Goal: Task Accomplishment & Management: Use online tool/utility

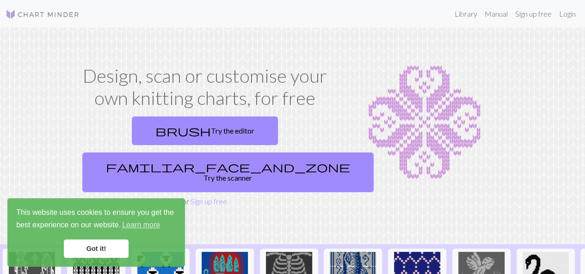
click at [95, 252] on link "Got it!" at bounding box center [96, 249] width 65 height 18
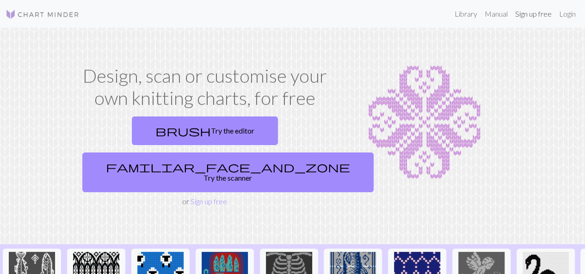
click at [535, 17] on link "Sign up free" at bounding box center [533, 14] width 44 height 18
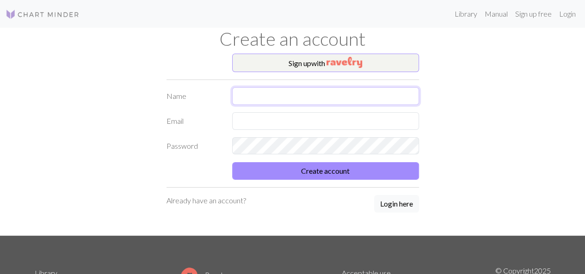
click at [321, 98] on input "text" at bounding box center [325, 96] width 187 height 18
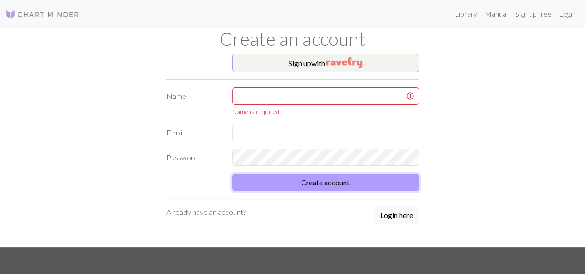
click at [342, 178] on button "Create account" at bounding box center [325, 183] width 187 height 18
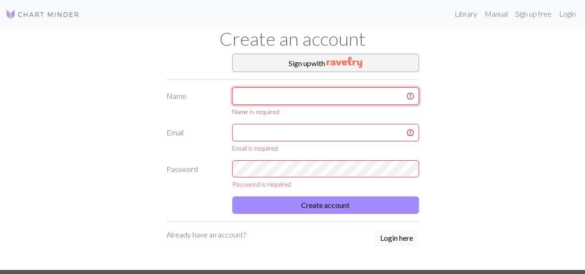
click at [278, 91] on input "text" at bounding box center [325, 96] width 187 height 18
type input "[PERSON_NAME]"
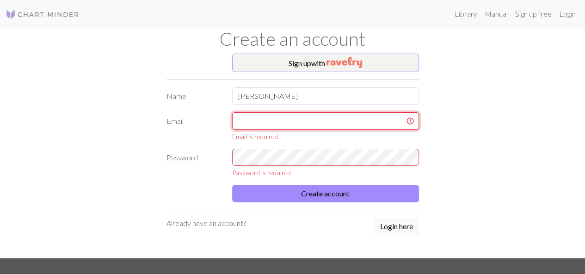
click at [280, 121] on input "text" at bounding box center [325, 121] width 187 height 18
type input "[EMAIL_ADDRESS][DOMAIN_NAME]"
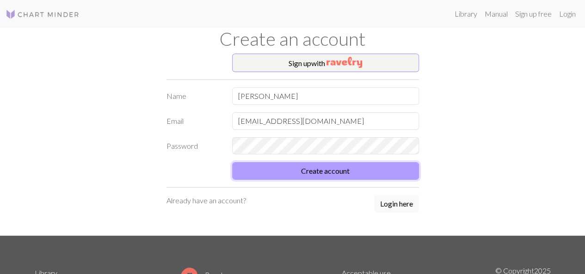
click at [357, 172] on button "Create account" at bounding box center [325, 171] width 187 height 18
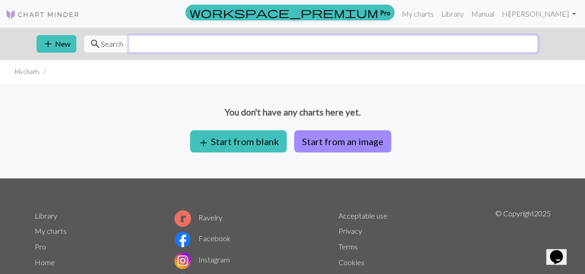
click at [247, 44] on input "text" at bounding box center [333, 44] width 409 height 18
click at [166, 49] on input "text" at bounding box center [333, 44] width 409 height 18
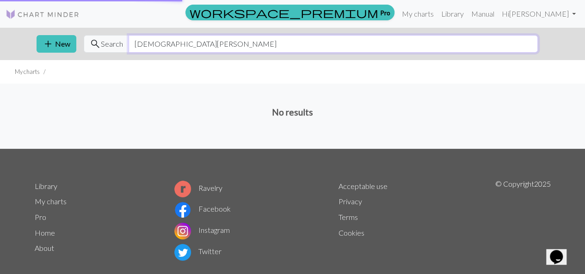
type input "[DEMOGRAPHIC_DATA][PERSON_NAME]"
click at [107, 49] on span "Search" at bounding box center [112, 43] width 22 height 11
click at [170, 48] on input "[DEMOGRAPHIC_DATA][PERSON_NAME]" at bounding box center [333, 44] width 409 height 18
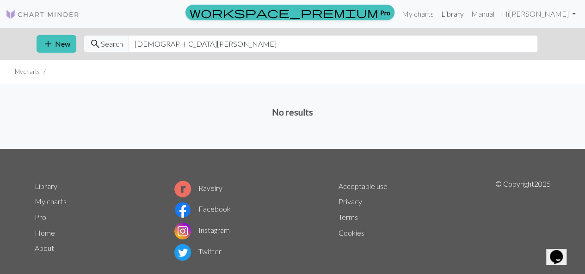
click at [468, 16] on link "Library" at bounding box center [452, 14] width 30 height 18
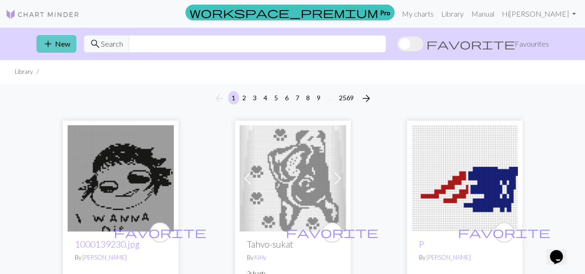
click at [61, 43] on button "add New" at bounding box center [57, 44] width 40 height 18
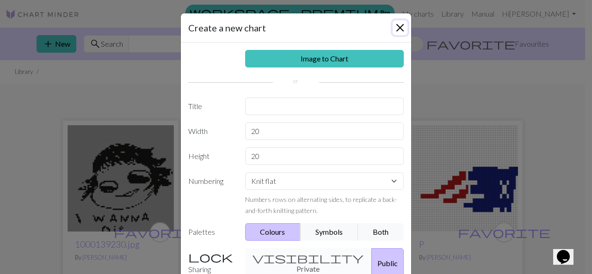
click at [397, 25] on button "Close" at bounding box center [400, 27] width 15 height 15
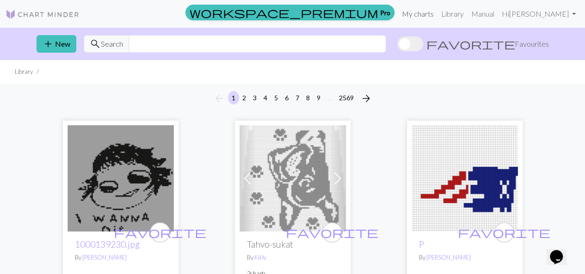
click at [437, 18] on link "My charts" at bounding box center [417, 14] width 39 height 18
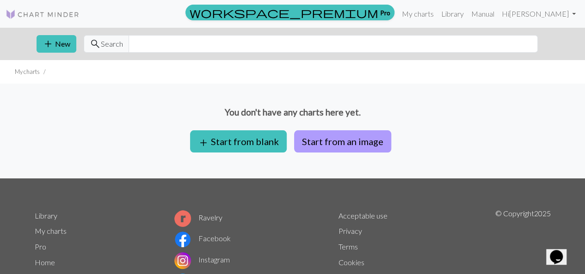
click at [337, 141] on button "Start from an image" at bounding box center [342, 141] width 97 height 22
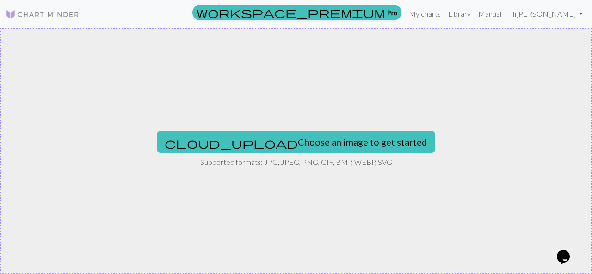
click at [337, 141] on button "cloud_upload Choose an image to get started" at bounding box center [296, 142] width 278 height 22
type input "C:\fakepath\The Last Dinner Party - From Pyre (cd).jpg"
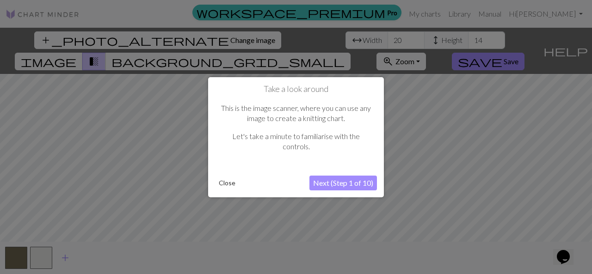
click at [321, 182] on button "Next (Step 1 of 10)" at bounding box center [343, 183] width 68 height 15
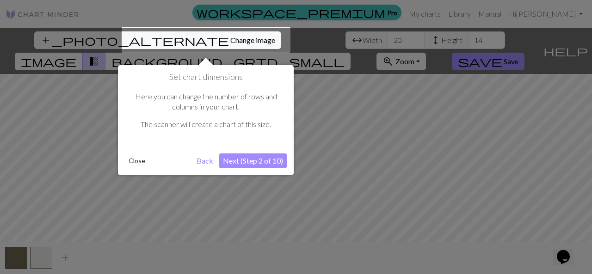
click at [252, 163] on button "Next (Step 2 of 10)" at bounding box center [253, 161] width 68 height 15
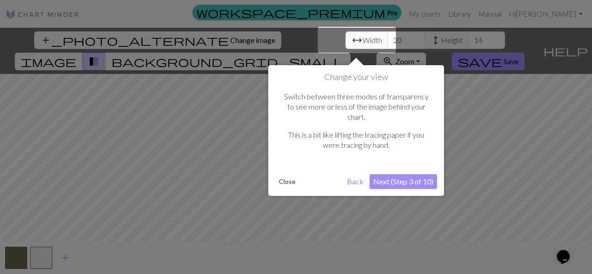
click at [401, 174] on button "Next (Step 3 of 10)" at bounding box center [403, 181] width 68 height 15
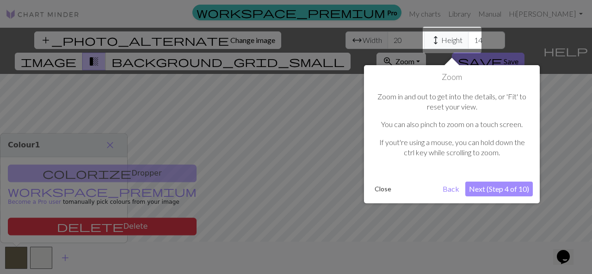
click at [489, 190] on button "Next (Step 4 of 10)" at bounding box center [499, 189] width 68 height 15
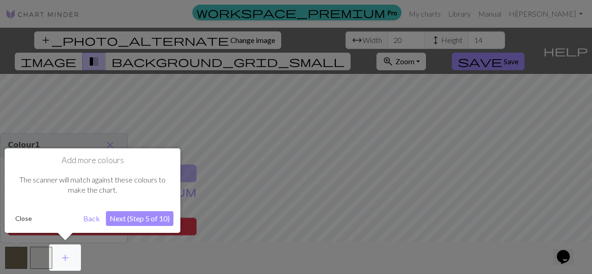
click at [95, 217] on button "Back" at bounding box center [92, 218] width 24 height 15
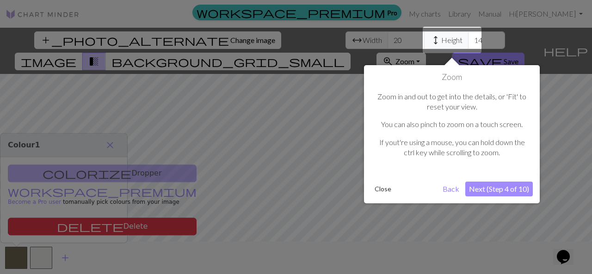
click at [448, 187] on button "Back" at bounding box center [451, 189] width 24 height 15
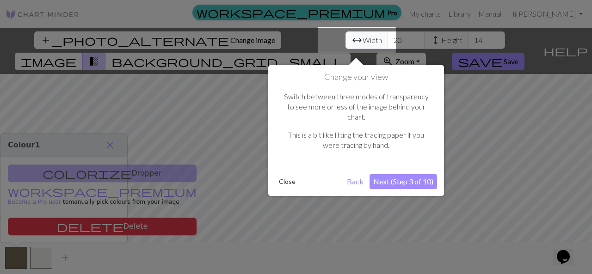
click at [359, 174] on button "Back" at bounding box center [355, 181] width 24 height 15
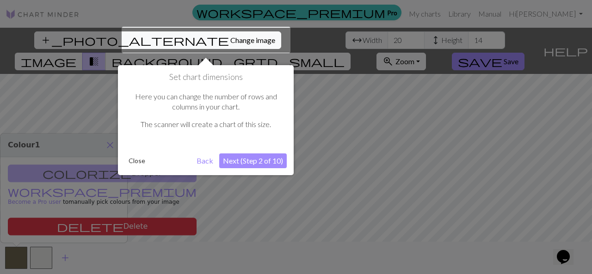
click at [204, 162] on button "Back" at bounding box center [205, 161] width 24 height 15
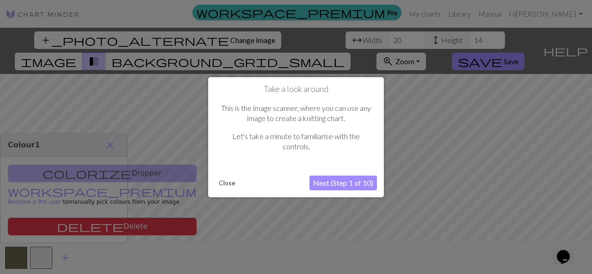
click at [334, 187] on button "Next (Step 1 of 10)" at bounding box center [343, 183] width 68 height 15
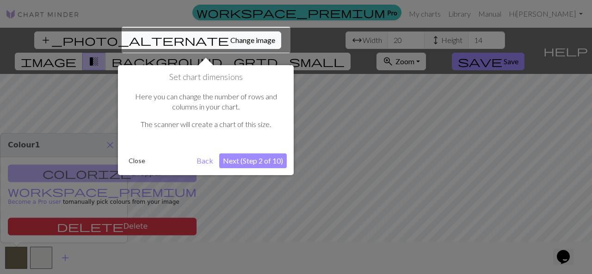
click at [234, 161] on button "Next (Step 2 of 10)" at bounding box center [253, 161] width 68 height 15
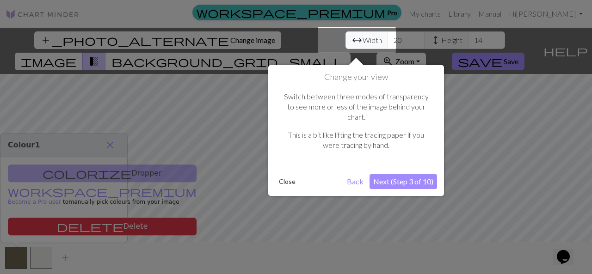
click at [396, 174] on button "Next (Step 3 of 10)" at bounding box center [403, 181] width 68 height 15
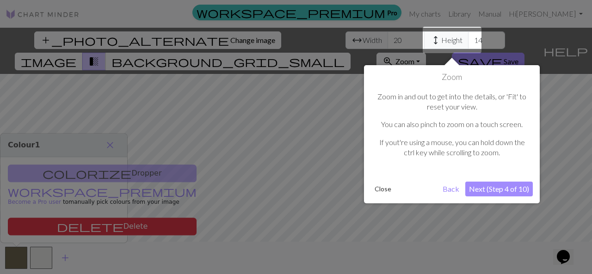
click at [478, 191] on button "Next (Step 4 of 10)" at bounding box center [499, 189] width 68 height 15
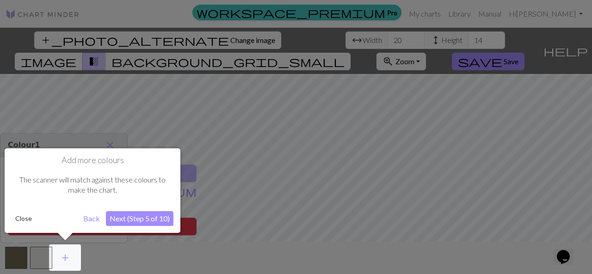
click at [135, 219] on button "Next (Step 5 of 10)" at bounding box center [140, 218] width 68 height 15
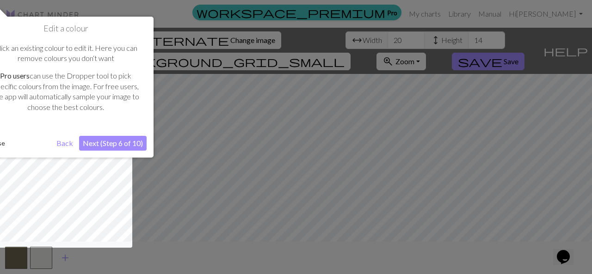
click at [113, 144] on button "Next (Step 6 of 10)" at bounding box center [113, 143] width 68 height 15
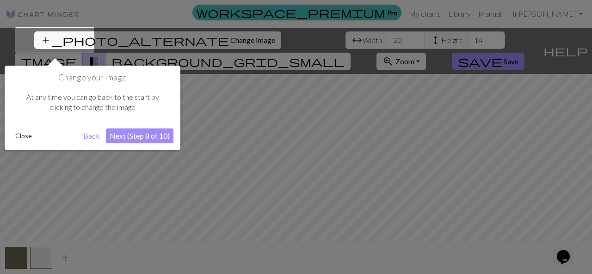
click at [135, 137] on button "Next (Step 8 of 10)" at bounding box center [140, 136] width 68 height 15
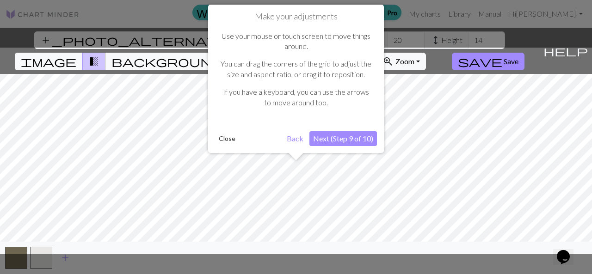
click at [326, 138] on button "Next (Step 9 of 10)" at bounding box center [343, 138] width 68 height 15
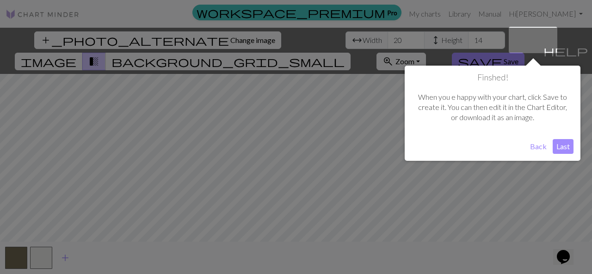
click at [557, 146] on button "Last" at bounding box center [563, 146] width 21 height 15
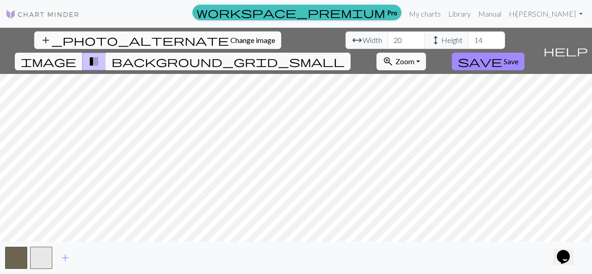
click at [230, 42] on span "Change image" at bounding box center [252, 40] width 45 height 9
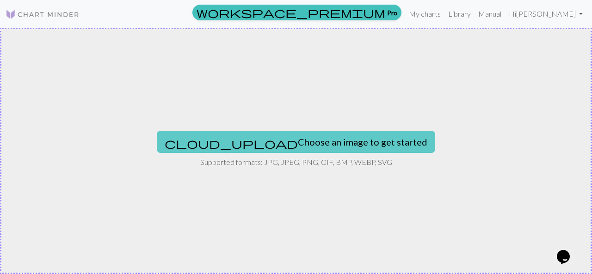
click at [298, 138] on button "cloud_upload Choose an image to get started" at bounding box center [296, 142] width 278 height 22
type input "C:\fakepath\the last dinner party for ‘from the pyre’.jpg"
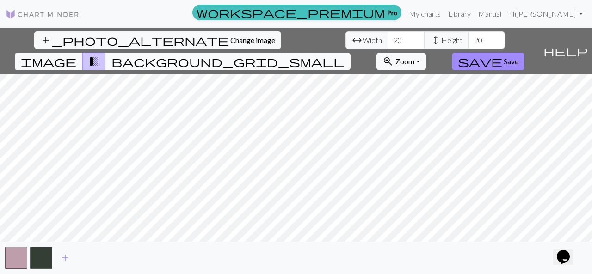
click at [345, 55] on span "background_grid_small" at bounding box center [227, 61] width 233 height 13
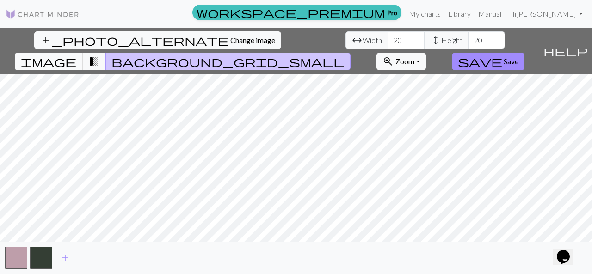
click at [76, 55] on span "image" at bounding box center [48, 61] width 55 height 13
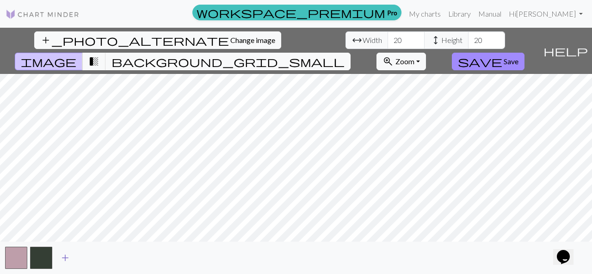
click at [62, 259] on span "add" at bounding box center [65, 258] width 11 height 13
click at [86, 259] on span "add" at bounding box center [90, 258] width 11 height 13
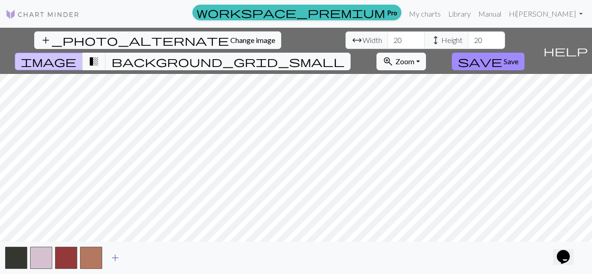
click at [121, 258] on button "add" at bounding box center [115, 258] width 23 height 18
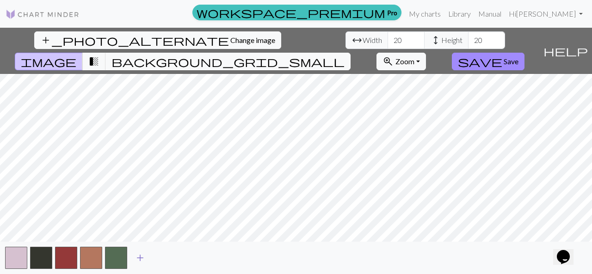
click at [144, 258] on span "add" at bounding box center [140, 258] width 11 height 13
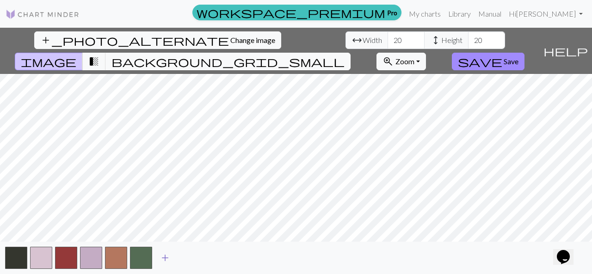
click at [168, 258] on span "add" at bounding box center [165, 258] width 11 height 13
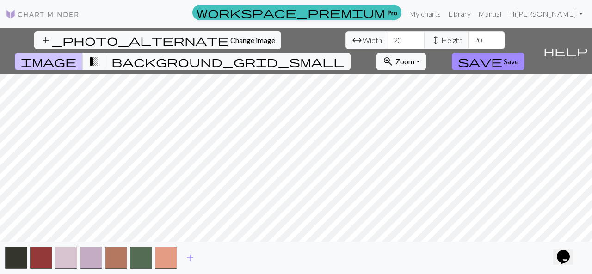
click at [202, 258] on div "add" at bounding box center [296, 258] width 592 height 32
click at [188, 258] on span "add" at bounding box center [190, 258] width 11 height 13
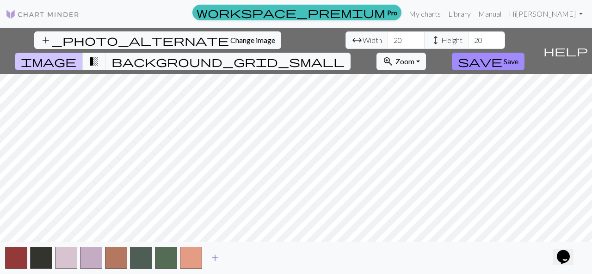
click at [211, 259] on span "add" at bounding box center [214, 258] width 11 height 13
click at [242, 254] on span "add" at bounding box center [239, 258] width 11 height 13
click at [388, 37] on input "21" at bounding box center [406, 40] width 37 height 18
click at [388, 37] on input "22" at bounding box center [406, 40] width 37 height 18
click at [388, 37] on input "23" at bounding box center [406, 40] width 37 height 18
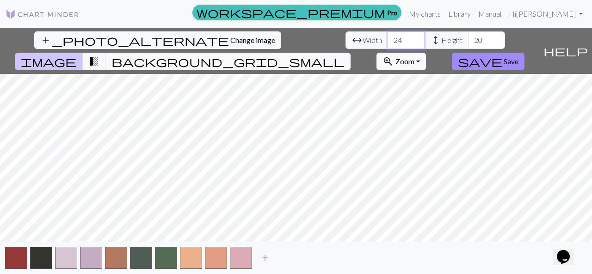
click at [388, 37] on input "24" at bounding box center [406, 40] width 37 height 18
click at [388, 37] on input "25" at bounding box center [406, 40] width 37 height 18
click at [388, 37] on input "26" at bounding box center [406, 40] width 37 height 18
click at [388, 37] on input "27" at bounding box center [406, 40] width 37 height 18
click at [388, 37] on input "28" at bounding box center [406, 40] width 37 height 18
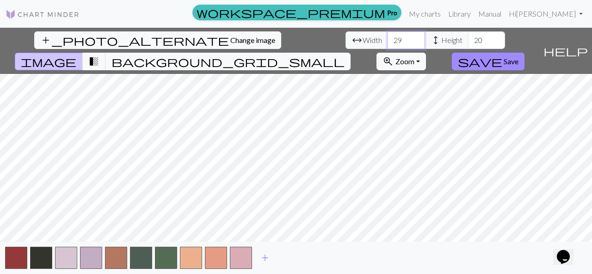
click at [388, 37] on input "29" at bounding box center [406, 40] width 37 height 18
type input "30"
click at [388, 37] on input "30" at bounding box center [406, 40] width 37 height 18
click at [468, 37] on input "21" at bounding box center [486, 40] width 37 height 18
click at [468, 37] on input "22" at bounding box center [486, 40] width 37 height 18
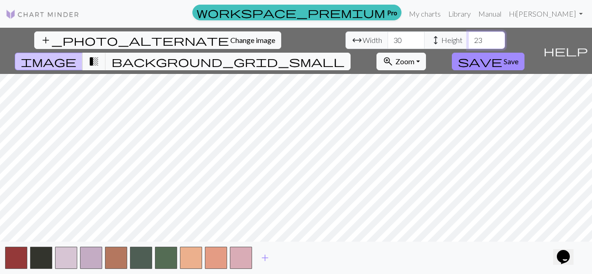
click at [468, 37] on input "23" at bounding box center [486, 40] width 37 height 18
click at [468, 37] on input "24" at bounding box center [486, 40] width 37 height 18
click at [468, 37] on input "25" at bounding box center [486, 40] width 37 height 18
click at [468, 37] on input "26" at bounding box center [486, 40] width 37 height 18
click at [468, 37] on input "27" at bounding box center [486, 40] width 37 height 18
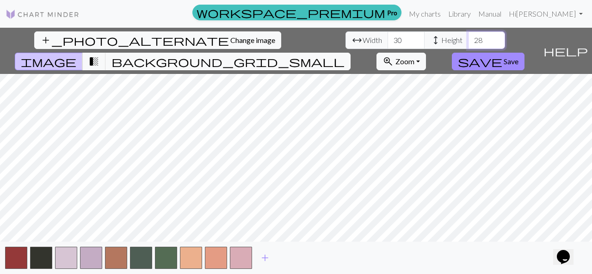
click at [468, 37] on input "28" at bounding box center [486, 40] width 37 height 18
click at [468, 37] on input "29" at bounding box center [486, 40] width 37 height 18
type input "30"
click at [468, 37] on input "30" at bounding box center [486, 40] width 37 height 18
click at [99, 55] on span "transition_fade" at bounding box center [93, 61] width 11 height 13
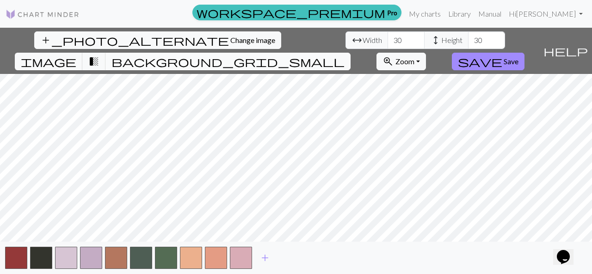
click at [345, 55] on span "background_grid_small" at bounding box center [227, 61] width 233 height 13
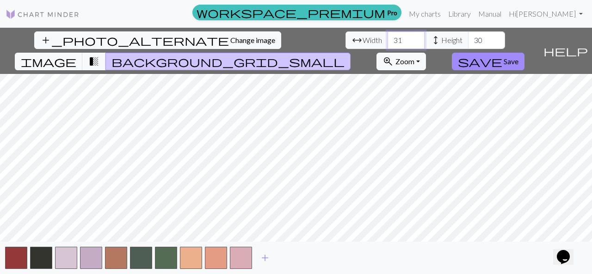
click at [388, 37] on input "31" at bounding box center [406, 40] width 37 height 18
click at [388, 37] on input "32" at bounding box center [406, 40] width 37 height 18
click at [388, 37] on input "33" at bounding box center [406, 40] width 37 height 18
click at [388, 37] on input "34" at bounding box center [406, 40] width 37 height 18
click at [388, 37] on input "35" at bounding box center [406, 40] width 37 height 18
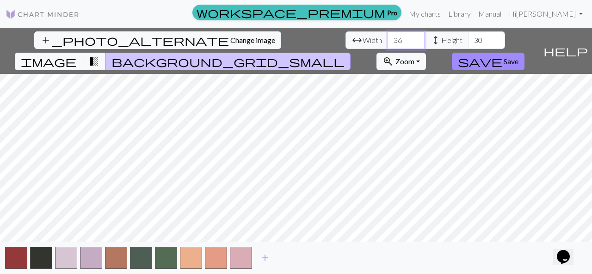
click at [388, 37] on input "36" at bounding box center [406, 40] width 37 height 18
click at [388, 37] on input "37" at bounding box center [406, 40] width 37 height 18
click at [388, 37] on input "38" at bounding box center [406, 40] width 37 height 18
click at [388, 37] on input "39" at bounding box center [406, 40] width 37 height 18
click at [388, 37] on input "40" at bounding box center [406, 40] width 37 height 18
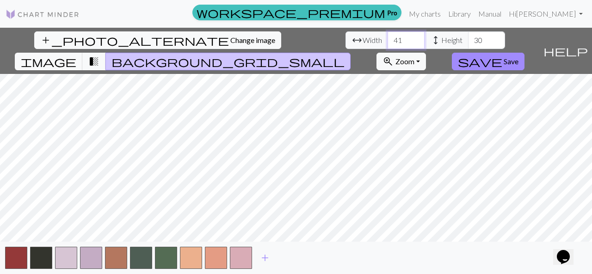
click at [388, 37] on input "41" at bounding box center [406, 40] width 37 height 18
click at [388, 37] on input "42" at bounding box center [406, 40] width 37 height 18
click at [388, 37] on input "43" at bounding box center [406, 40] width 37 height 18
click at [388, 37] on input "44" at bounding box center [406, 40] width 37 height 18
click at [388, 37] on input "45" at bounding box center [406, 40] width 37 height 18
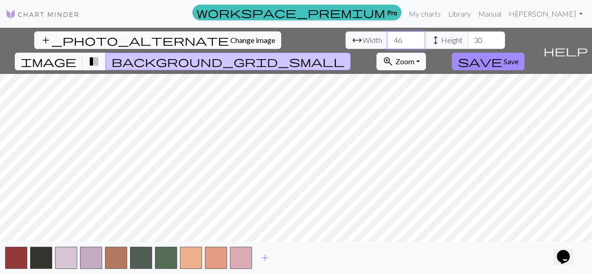
click at [388, 37] on input "46" at bounding box center [406, 40] width 37 height 18
click at [388, 37] on input "47" at bounding box center [406, 40] width 37 height 18
click at [388, 37] on input "48" at bounding box center [406, 40] width 37 height 18
click at [388, 37] on input "49" at bounding box center [406, 40] width 37 height 18
type input "50"
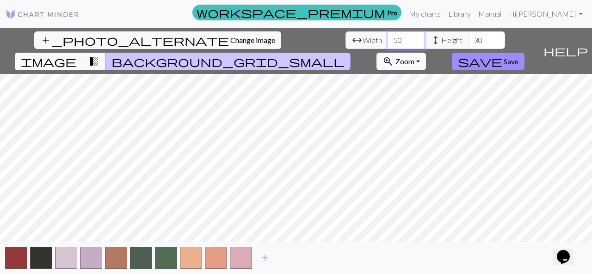
click at [388, 37] on input "50" at bounding box center [406, 40] width 37 height 18
click at [468, 37] on input "31" at bounding box center [486, 40] width 37 height 18
click at [468, 37] on input "32" at bounding box center [486, 40] width 37 height 18
click at [468, 37] on input "33" at bounding box center [486, 40] width 37 height 18
click at [468, 37] on input "34" at bounding box center [486, 40] width 37 height 18
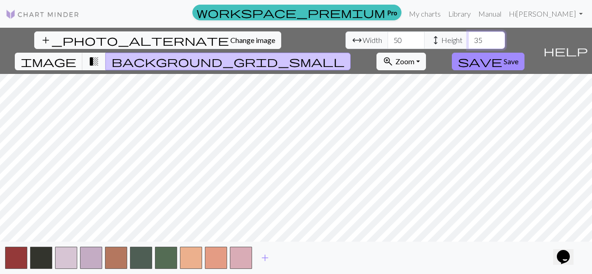
click at [468, 37] on input "35" at bounding box center [486, 40] width 37 height 18
click at [468, 37] on input "36" at bounding box center [486, 40] width 37 height 18
click at [468, 37] on input "37" at bounding box center [486, 40] width 37 height 18
click at [468, 37] on input "38" at bounding box center [486, 40] width 37 height 18
click at [468, 37] on input "39" at bounding box center [486, 40] width 37 height 18
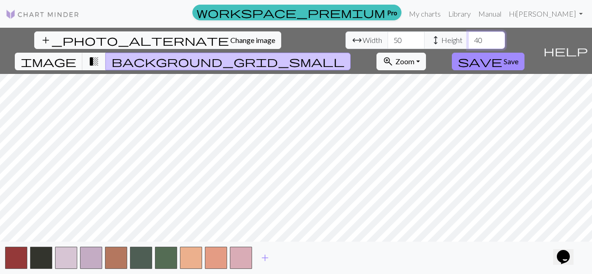
click at [468, 37] on input "40" at bounding box center [486, 40] width 37 height 18
click at [468, 37] on input "41" at bounding box center [486, 40] width 37 height 18
click at [468, 37] on input "42" at bounding box center [486, 40] width 37 height 18
click at [468, 37] on input "43" at bounding box center [486, 40] width 37 height 18
click at [468, 37] on input "44" at bounding box center [486, 40] width 37 height 18
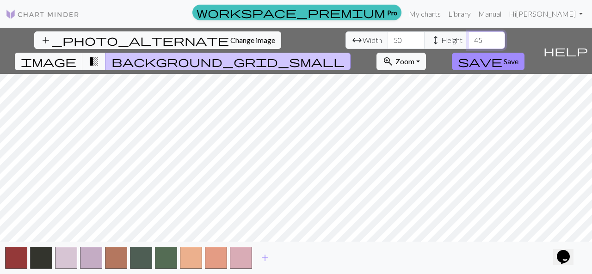
click at [468, 37] on input "45" at bounding box center [486, 40] width 37 height 18
click at [468, 37] on input "46" at bounding box center [486, 40] width 37 height 18
click at [468, 37] on input "47" at bounding box center [486, 40] width 37 height 18
click at [468, 37] on input "48" at bounding box center [486, 40] width 37 height 18
click at [468, 37] on input "49" at bounding box center [486, 40] width 37 height 18
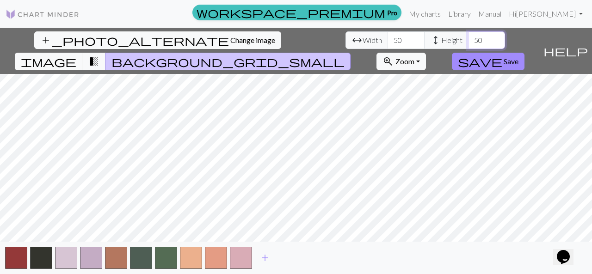
type input "50"
click at [468, 37] on input "50" at bounding box center [486, 40] width 37 height 18
click at [266, 259] on span "add" at bounding box center [264, 258] width 11 height 13
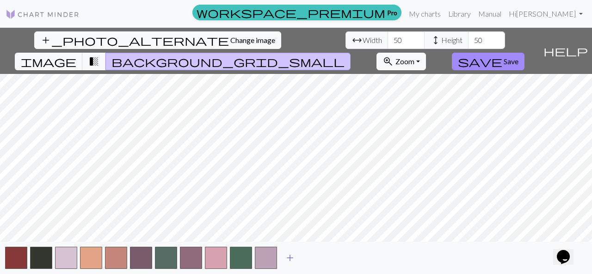
click at [291, 260] on span "add" at bounding box center [289, 258] width 11 height 13
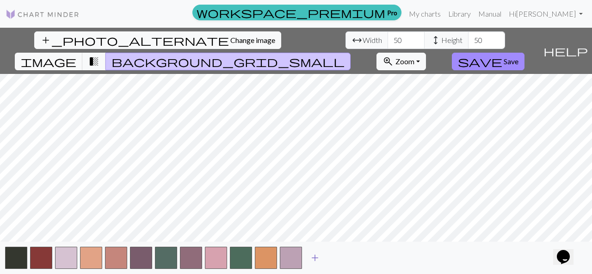
click at [317, 259] on span "add" at bounding box center [314, 258] width 11 height 13
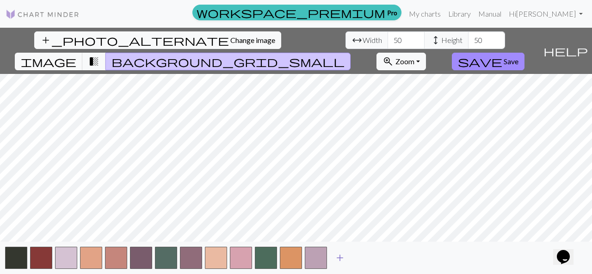
click at [341, 260] on span "add" at bounding box center [339, 258] width 11 height 13
click at [367, 260] on span "add" at bounding box center [364, 258] width 11 height 13
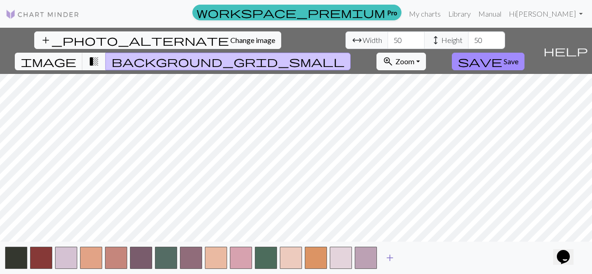
click at [394, 259] on span "add" at bounding box center [389, 258] width 11 height 13
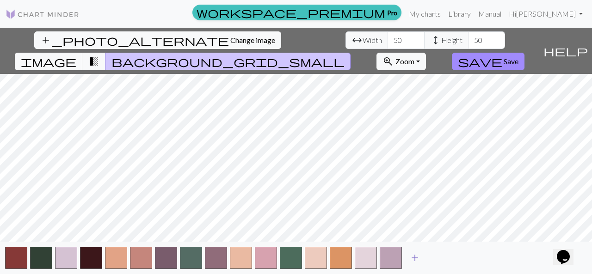
click at [423, 259] on button "add" at bounding box center [414, 258] width 23 height 18
click at [439, 259] on span "add" at bounding box center [439, 258] width 11 height 13
click at [462, 253] on span "add" at bounding box center [464, 258] width 11 height 13
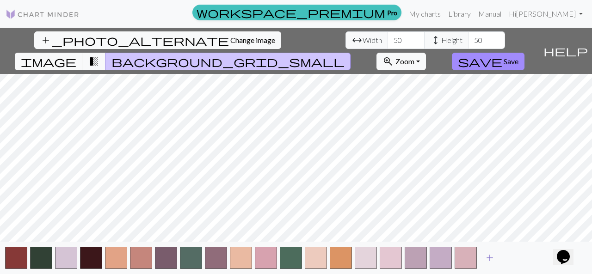
click at [492, 258] on span "add" at bounding box center [489, 258] width 11 height 13
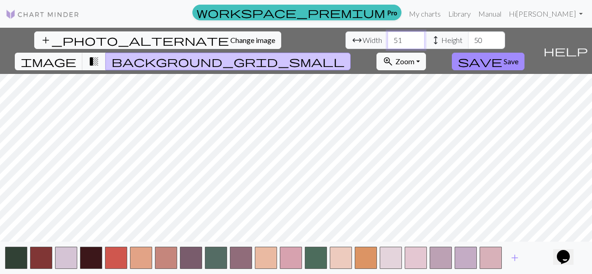
click at [388, 36] on input "51" at bounding box center [406, 40] width 37 height 18
click at [388, 36] on input "52" at bounding box center [406, 40] width 37 height 18
click at [388, 36] on input "53" at bounding box center [406, 40] width 37 height 18
click at [388, 36] on input "54" at bounding box center [406, 40] width 37 height 18
click at [388, 36] on input "55" at bounding box center [406, 40] width 37 height 18
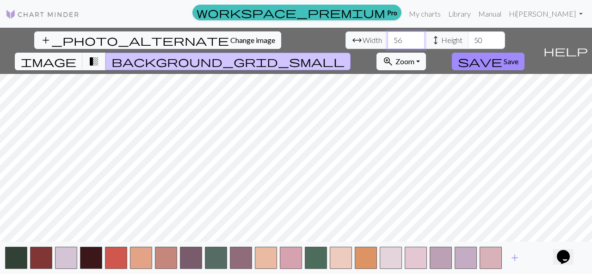
click at [388, 36] on input "56" at bounding box center [406, 40] width 37 height 18
click at [388, 36] on input "57" at bounding box center [406, 40] width 37 height 18
click at [388, 36] on input "58" at bounding box center [406, 40] width 37 height 18
click at [388, 36] on input "59" at bounding box center [406, 40] width 37 height 18
click at [388, 36] on input "60" at bounding box center [406, 40] width 37 height 18
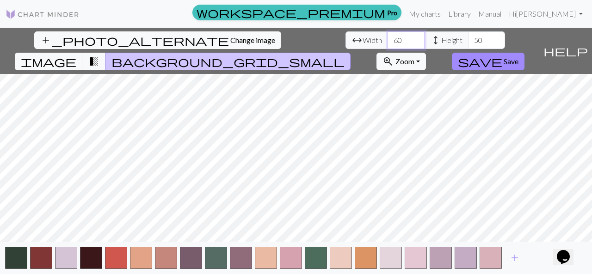
click at [388, 36] on input "61" at bounding box center [406, 40] width 37 height 18
click at [388, 36] on input "62" at bounding box center [406, 40] width 37 height 18
click at [388, 36] on input "63" at bounding box center [406, 40] width 37 height 18
click at [388, 36] on input "64" at bounding box center [406, 40] width 37 height 18
click at [388, 36] on input "65" at bounding box center [406, 40] width 37 height 18
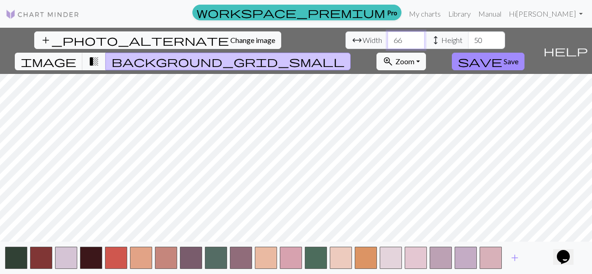
click at [388, 36] on input "66" at bounding box center [406, 40] width 37 height 18
click at [388, 36] on input "67" at bounding box center [406, 40] width 37 height 18
click at [388, 36] on input "68" at bounding box center [406, 40] width 37 height 18
click at [388, 36] on input "69" at bounding box center [406, 40] width 37 height 18
type input "70"
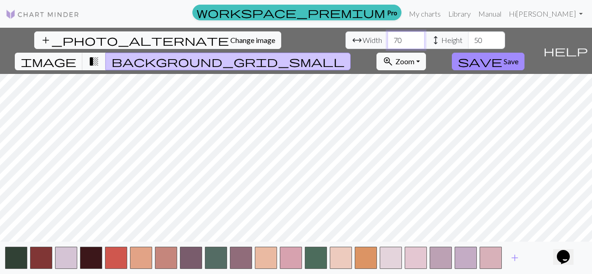
click at [388, 36] on input "70" at bounding box center [406, 40] width 37 height 18
click at [468, 39] on input "50" at bounding box center [486, 40] width 37 height 18
type input "5"
type input "70"
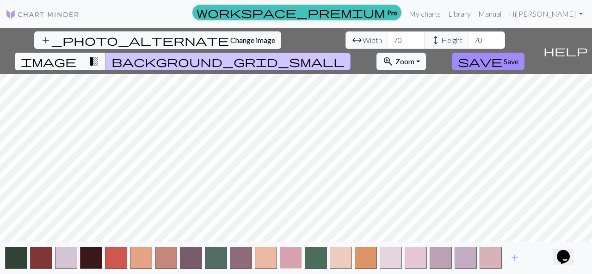
click at [289, 255] on button "button" at bounding box center [291, 258] width 22 height 22
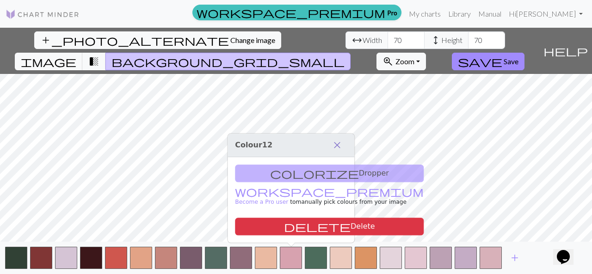
click at [338, 147] on span "close" at bounding box center [337, 145] width 11 height 13
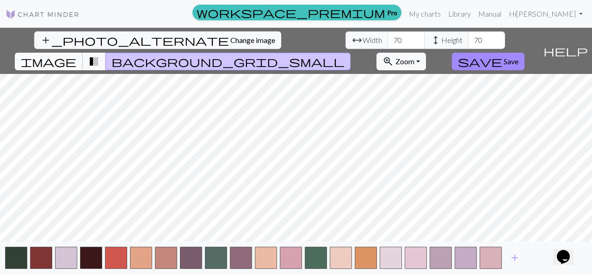
click at [83, 53] on button "image" at bounding box center [49, 62] width 68 height 18
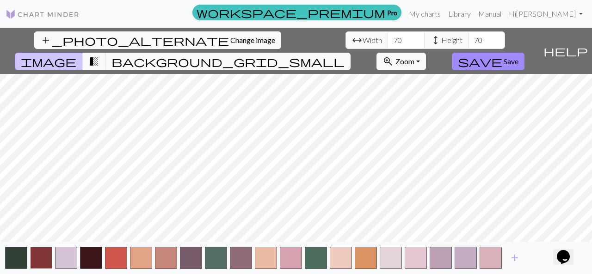
click at [33, 256] on button "button" at bounding box center [41, 258] width 22 height 22
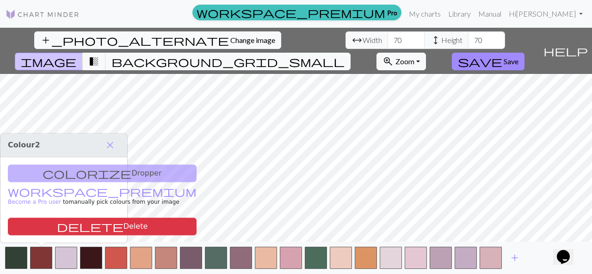
click at [80, 172] on div "colorize Dropper workspace_premium Become a Pro user to manually pick colours f…" at bounding box center [63, 200] width 127 height 86
click at [91, 173] on div "colorize Dropper workspace_premium Become a Pro user to manually pick colours f…" at bounding box center [63, 200] width 127 height 86
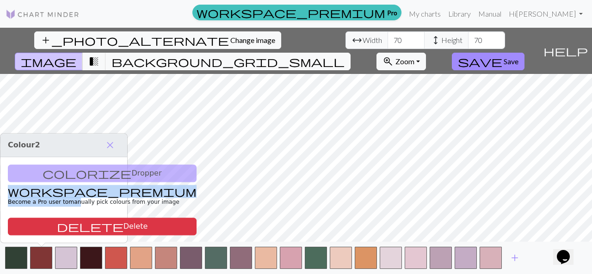
drag, startPoint x: 64, startPoint y: 173, endPoint x: 82, endPoint y: 179, distance: 19.6
click at [82, 179] on div "colorize Dropper workspace_premium Become a Pro user to manually pick colours f…" at bounding box center [63, 200] width 127 height 86
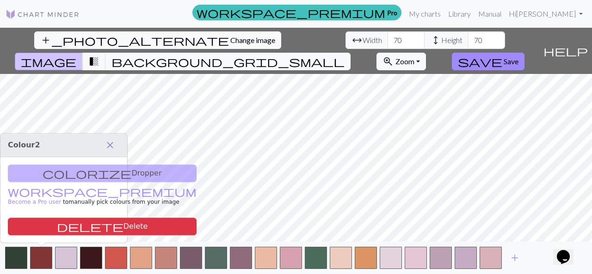
click at [109, 142] on span "close" at bounding box center [110, 145] width 11 height 13
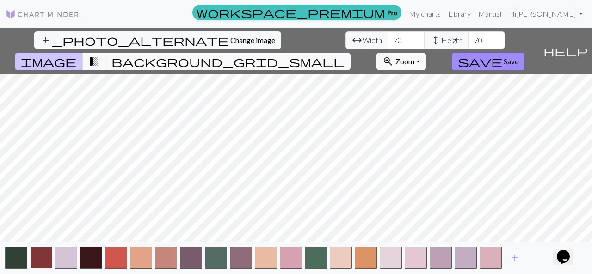
click at [35, 259] on button "button" at bounding box center [41, 258] width 22 height 22
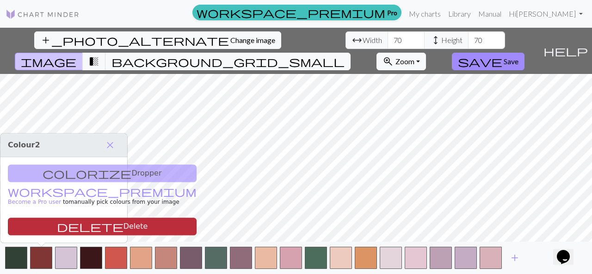
click at [85, 226] on button "delete Delete" at bounding box center [102, 227] width 189 height 18
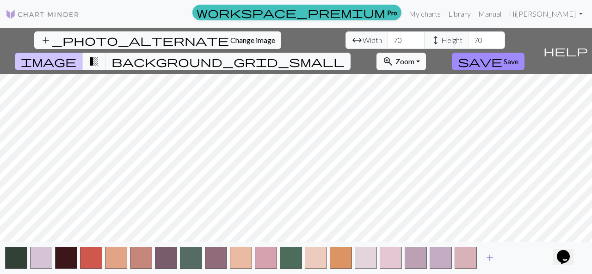
click at [492, 258] on span "add" at bounding box center [489, 258] width 11 height 13
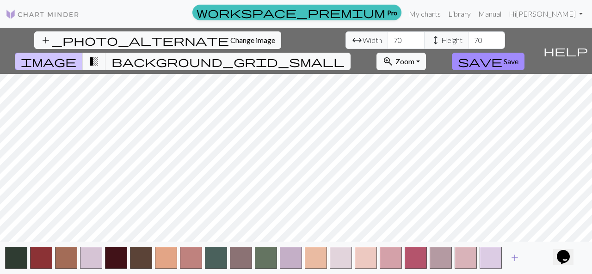
click at [512, 258] on span "add" at bounding box center [514, 258] width 11 height 13
click at [12, 255] on button "button" at bounding box center [16, 258] width 22 height 22
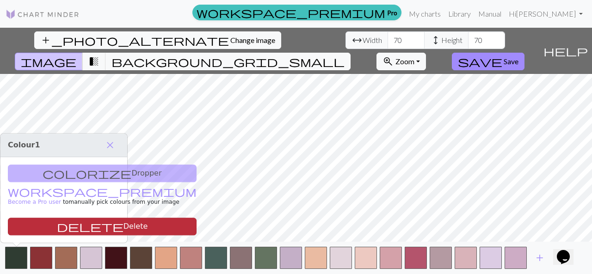
click at [37, 227] on button "delete Delete" at bounding box center [102, 227] width 189 height 18
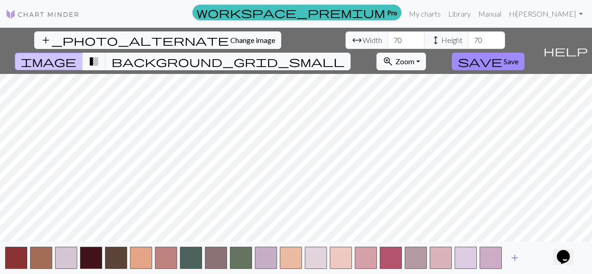
click at [521, 258] on button "add" at bounding box center [514, 258] width 23 height 18
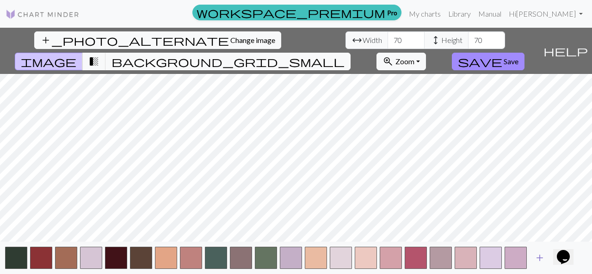
click at [545, 258] on button "add" at bounding box center [539, 258] width 23 height 18
click at [345, 55] on span "background_grid_small" at bounding box center [227, 61] width 233 height 13
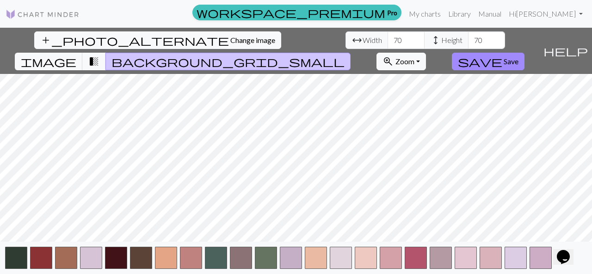
drag, startPoint x: 563, startPoint y: 252, endPoint x: 579, endPoint y: 190, distance: 64.4
click at [579, 237] on html "Opens Chat This icon Opens the chat window." at bounding box center [568, 251] width 30 height 28
